Goal: Task Accomplishment & Management: Manage account settings

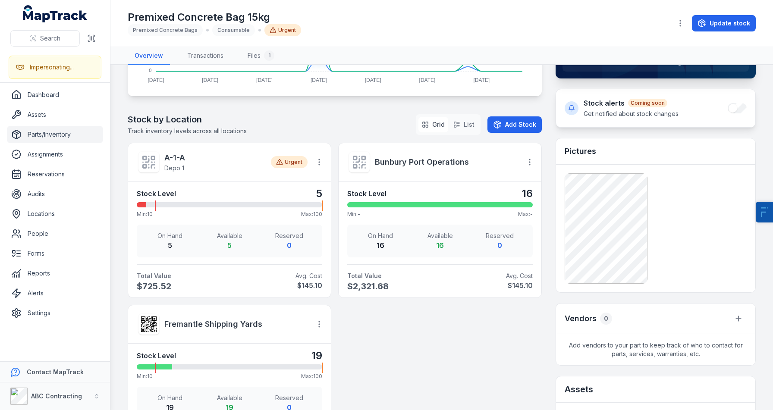
scroll to position [243, 0]
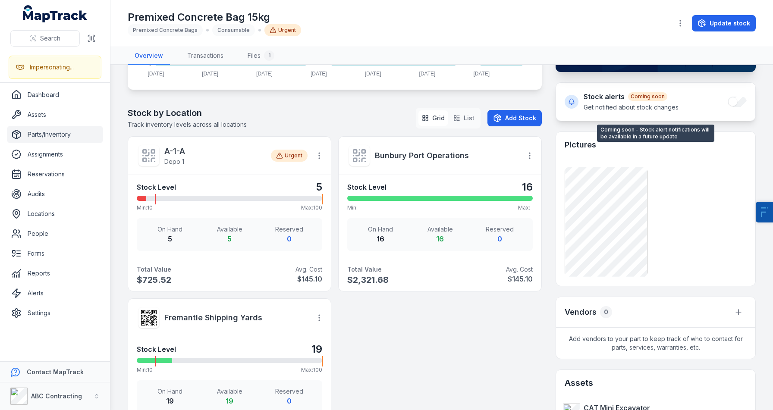
drag, startPoint x: 577, startPoint y: 94, endPoint x: 706, endPoint y: 113, distance: 130.3
click at [706, 113] on div "Stock alerts Coming soon Get notified about stock changes" at bounding box center [655, 102] width 199 height 38
click at [123, 203] on main "Total Value $3,222.00 Available 40 On Hand 40 Reserved 0 Usage Trends ( 28 Days…" at bounding box center [441, 237] width 662 height 345
click at [507, 119] on button "Add Stock" at bounding box center [514, 118] width 54 height 16
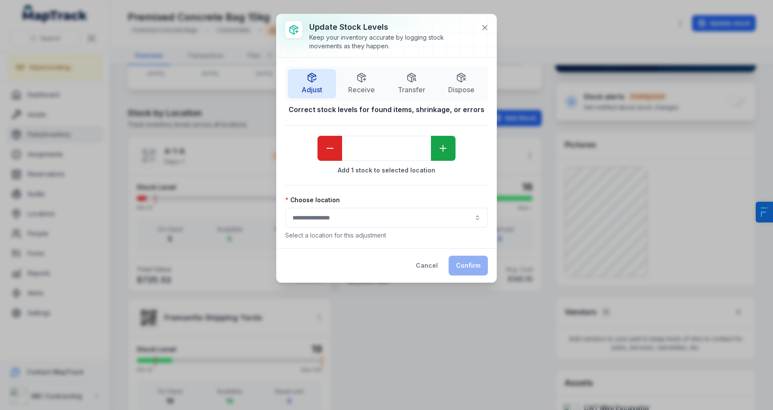
click at [381, 216] on button "button" at bounding box center [386, 218] width 203 height 20
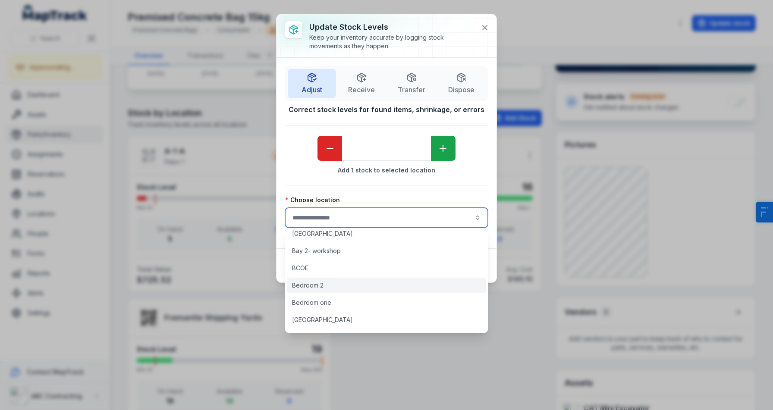
scroll to position [154, 0]
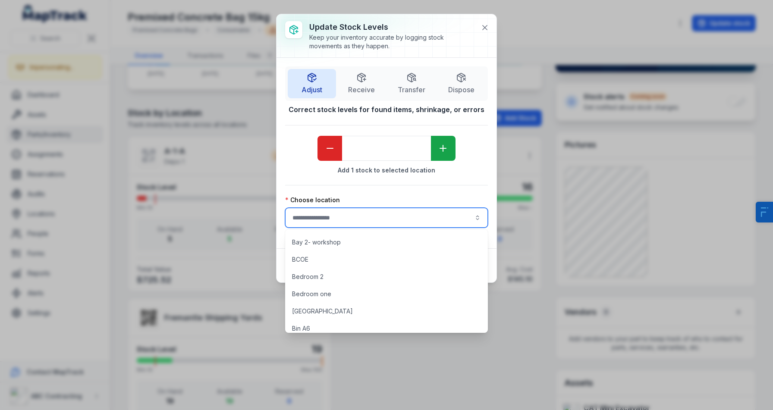
click at [392, 198] on div "Choose location" at bounding box center [386, 200] width 203 height 9
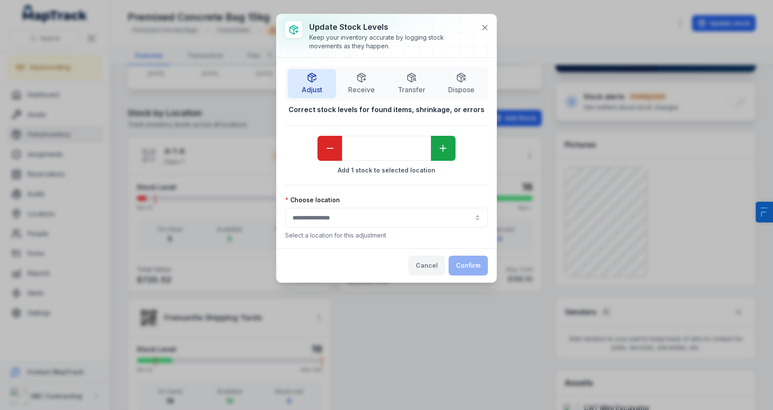
click at [431, 267] on button "Cancel" at bounding box center [426, 266] width 37 height 20
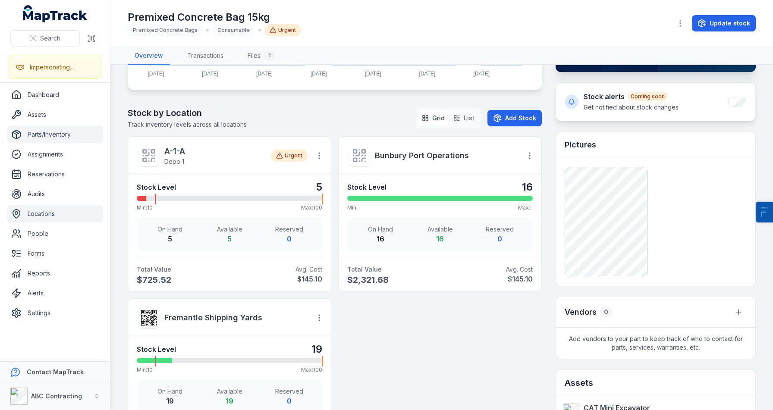
click at [59, 216] on link "Locations" at bounding box center [55, 213] width 96 height 17
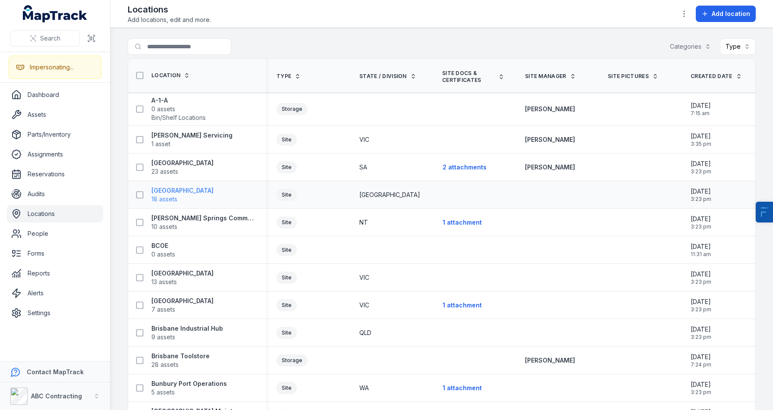
click at [179, 198] on span "18 assets" at bounding box center [182, 199] width 62 height 9
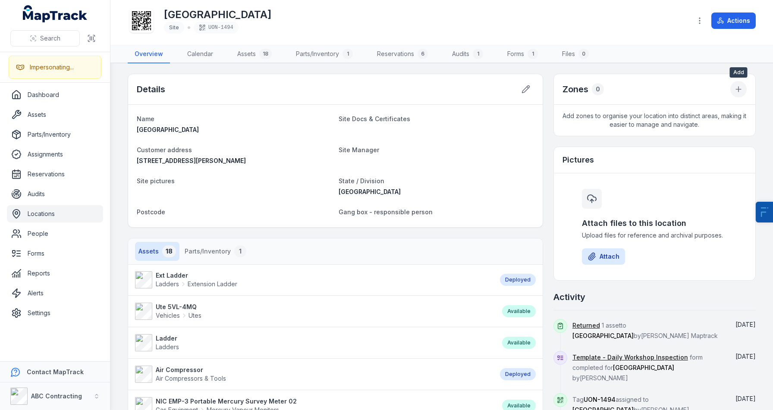
click at [735, 90] on icon at bounding box center [738, 89] width 9 height 9
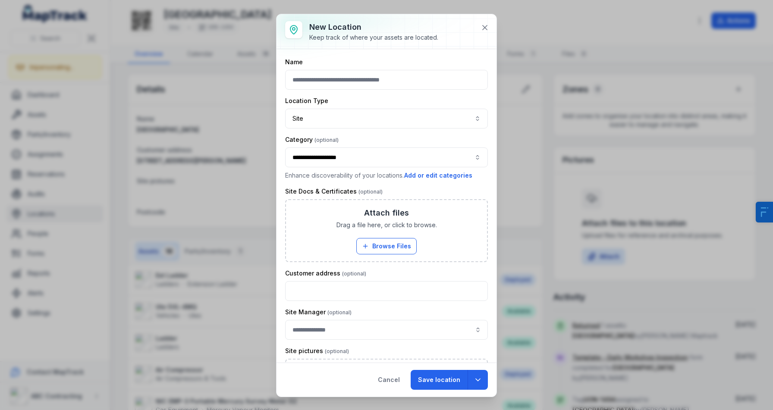
click at [326, 106] on div "Location Type Site ****" at bounding box center [386, 113] width 203 height 32
click at [332, 113] on button "Site ****" at bounding box center [386, 119] width 203 height 20
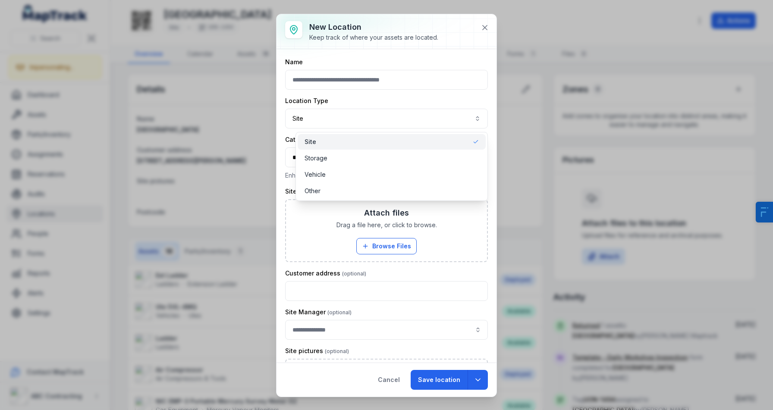
click at [296, 220] on div "**********" at bounding box center [386, 298] width 203 height 480
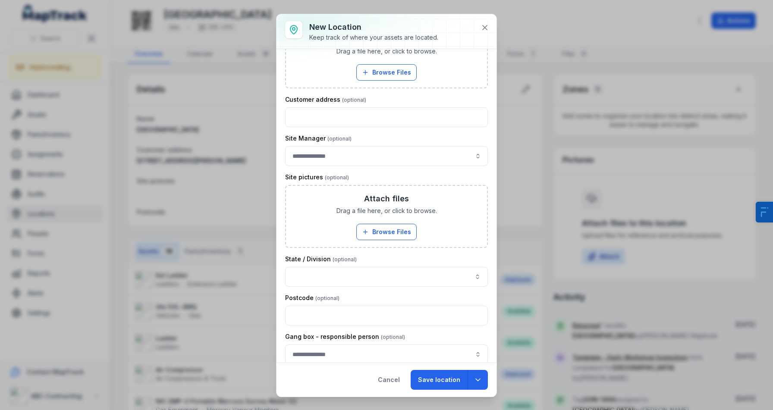
scroll to position [175, 0]
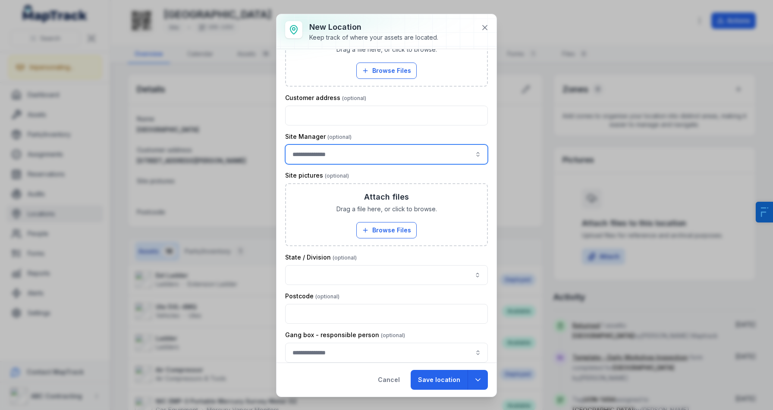
click at [332, 159] on input "location-add:cf[5e46382d-f712-41fb-848f-a7473c324c31]-label" at bounding box center [386, 154] width 203 height 20
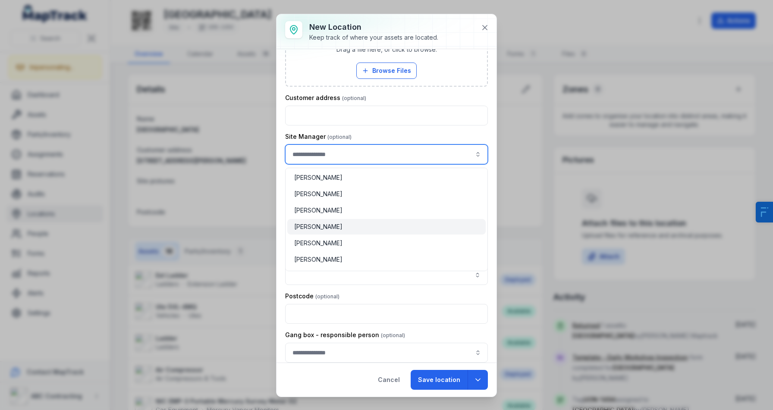
click at [329, 228] on span "[PERSON_NAME]" at bounding box center [318, 226] width 48 height 9
type input "**********"
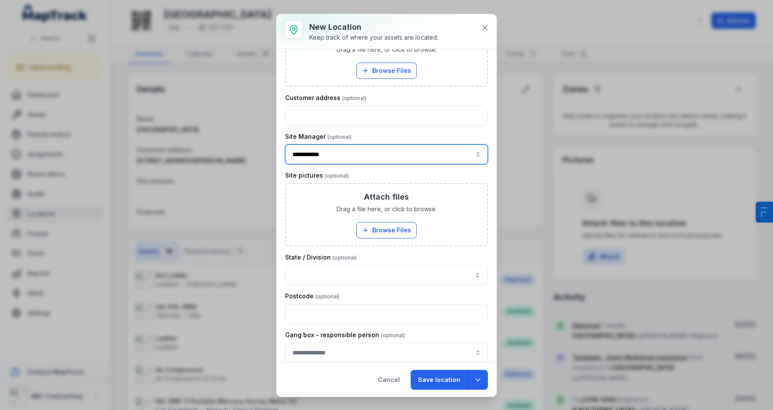
scroll to position [184, 0]
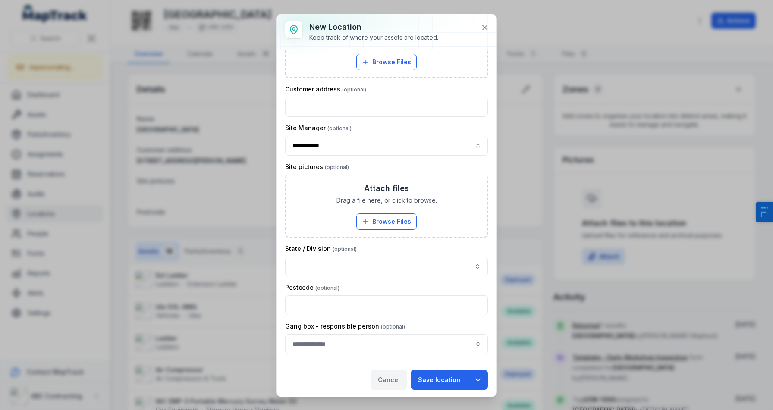
click at [378, 375] on button "Cancel" at bounding box center [388, 380] width 37 height 20
